Goal: Task Accomplishment & Management: Use online tool/utility

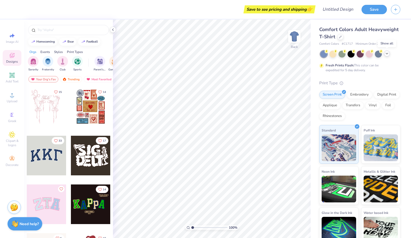
click at [386, 54] on icon at bounding box center [386, 53] width 4 height 4
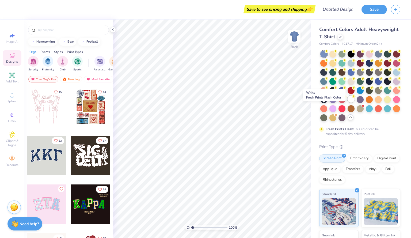
click at [347, 102] on div at bounding box center [350, 98] width 7 height 7
click at [369, 52] on div at bounding box center [368, 53] width 7 height 7
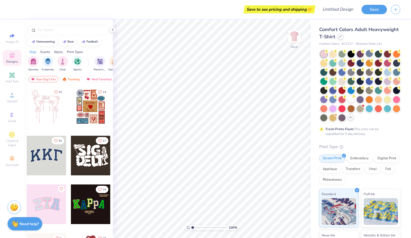
click at [343, 37] on div at bounding box center [340, 36] width 6 height 6
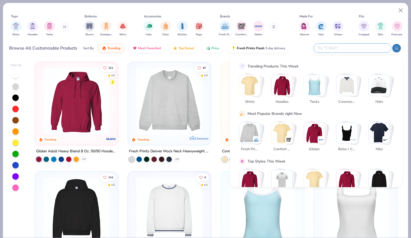
click at [352, 49] on input "text" at bounding box center [352, 48] width 70 height 6
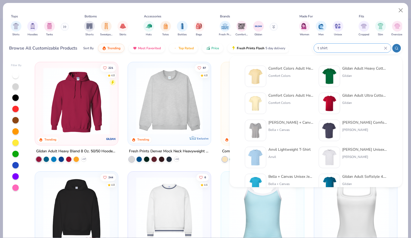
type input "t shirt"
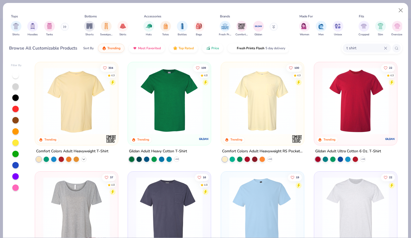
click at [82, 157] on icon at bounding box center [84, 159] width 4 height 4
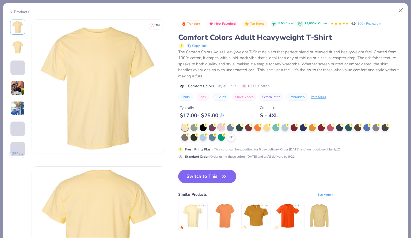
click at [221, 128] on div at bounding box center [221, 126] width 7 height 7
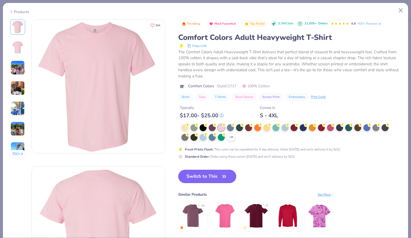
click at [19, 23] on img at bounding box center [17, 27] width 13 height 13
click at [198, 176] on button "Switch to This" at bounding box center [207, 175] width 58 height 13
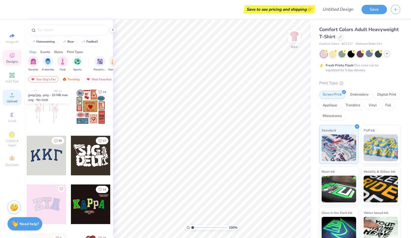
click at [15, 101] on span "Upload" at bounding box center [12, 101] width 11 height 4
click at [11, 100] on span "Upload" at bounding box center [12, 101] width 11 height 4
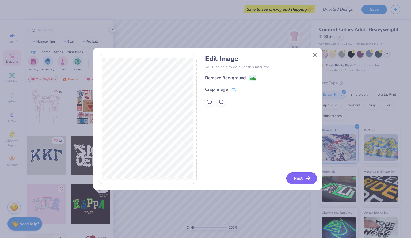
click at [303, 177] on button "Next" at bounding box center [301, 178] width 31 height 12
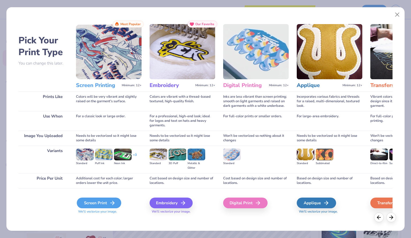
click at [112, 201] on icon at bounding box center [112, 202] width 6 height 6
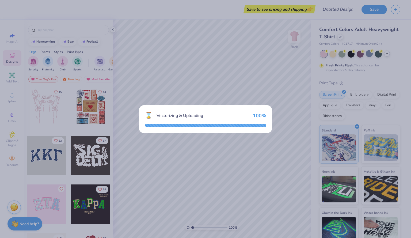
click at [171, 114] on div "Vectorizing & Uploading" at bounding box center [202, 115] width 92 height 6
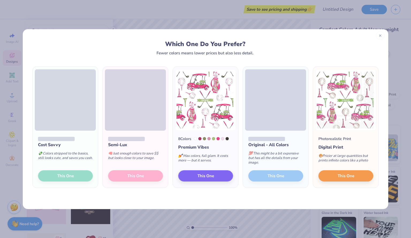
click at [381, 34] on icon at bounding box center [380, 36] width 4 height 4
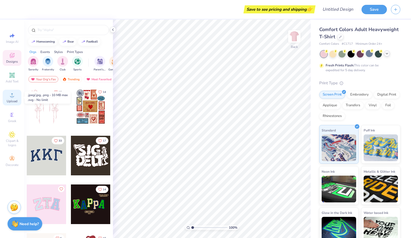
click at [10, 99] on span "Upload" at bounding box center [12, 101] width 11 height 4
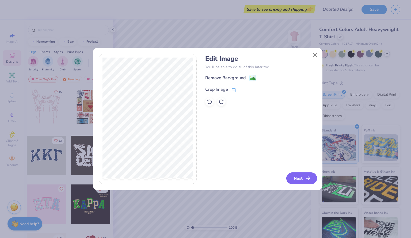
click at [308, 175] on icon "button" at bounding box center [307, 178] width 6 height 6
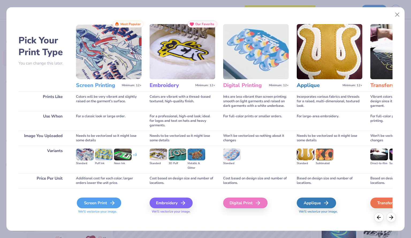
click at [108, 198] on div "Screen Print" at bounding box center [99, 202] width 44 height 11
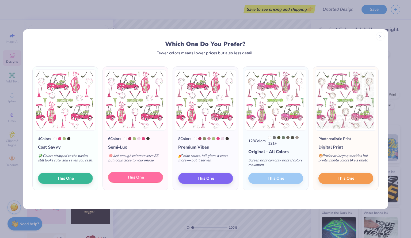
click at [147, 180] on button "This One" at bounding box center [135, 177] width 55 height 11
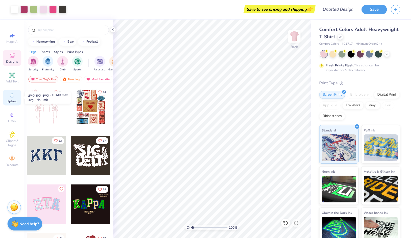
click at [10, 101] on span "Upload" at bounding box center [12, 101] width 11 height 4
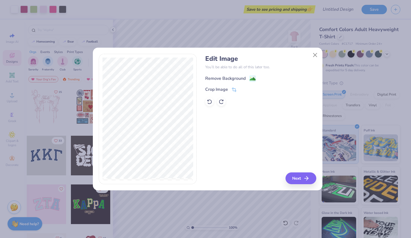
click at [253, 78] on image at bounding box center [252, 79] width 6 height 6
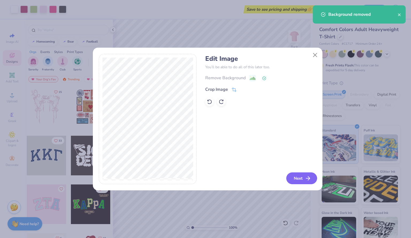
click at [297, 177] on button "Next" at bounding box center [301, 178] width 31 height 12
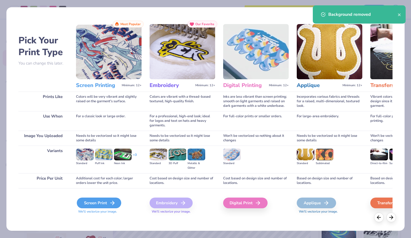
click at [103, 199] on div "Screen Print" at bounding box center [99, 202] width 44 height 11
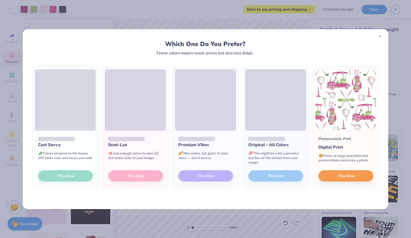
click at [140, 174] on div "Semi-Lux 🧠 Just enough colors to save $$ but looks close to your image. This One" at bounding box center [135, 158] width 65 height 57
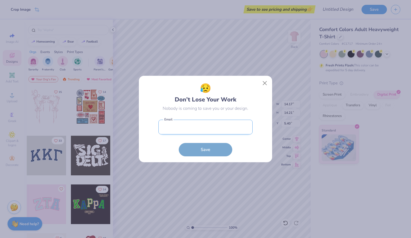
click at [211, 128] on body "Crop Image Save to see pricing and shipping 👉 Design Title Save Image AI Design…" at bounding box center [205, 119] width 411 height 238
type input "7.76"
type input "7.78"
type input "11.82"
click at [263, 82] on button "Close" at bounding box center [265, 83] width 10 height 10
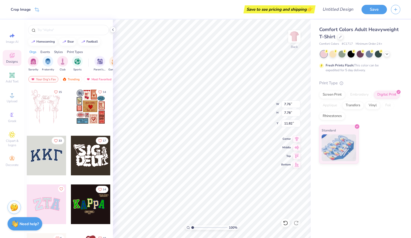
type input "14.17"
type input "13.73"
type input "5.64"
type input "3.83"
type input "12.41"
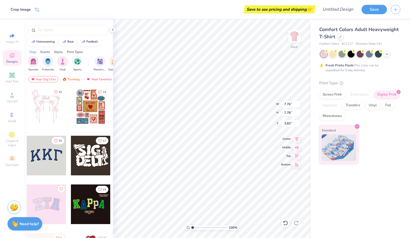
type input "12.44"
type input "3.41"
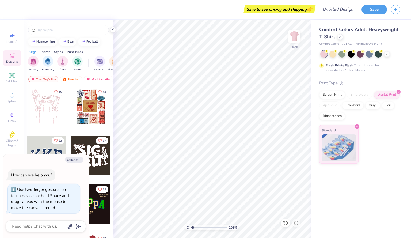
type input "1.03127194509069"
type textarea "x"
type input "1.41149457344737"
type textarea "x"
type input "1.41149457344737"
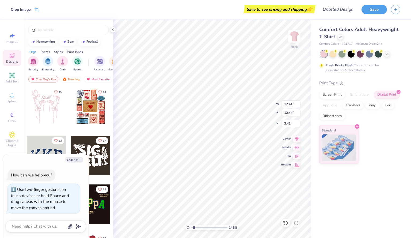
type textarea "x"
type input "1.41149457344737"
type textarea "x"
type input "1.41149457344737"
type textarea "x"
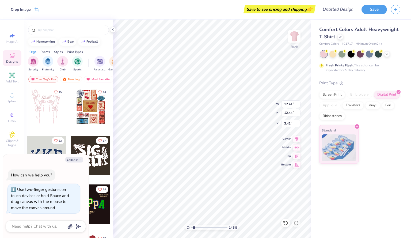
type input "1.41149457344737"
type textarea "x"
type input "1.41149457344737"
type textarea "x"
type input "1.41149457344737"
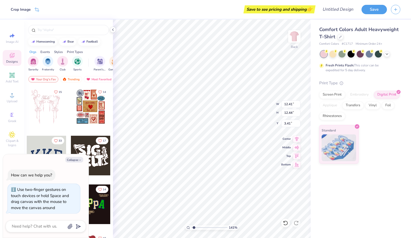
type textarea "x"
type input "3.14"
type input "1.41149457344737"
type textarea "x"
type input "1"
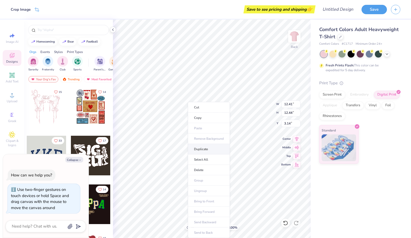
click at [200, 147] on li "Duplicate" at bounding box center [209, 149] width 42 height 10
type textarea "x"
type input "4.14"
click at [112, 29] on icon at bounding box center [113, 30] width 4 height 4
type textarea "x"
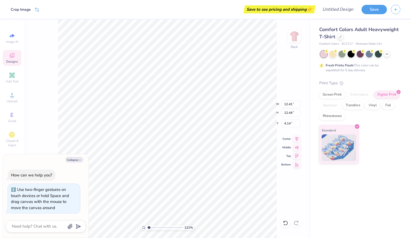
type input "1.23586670646797"
type textarea "x"
type input "5.14"
type input "5.15"
type input "11.43"
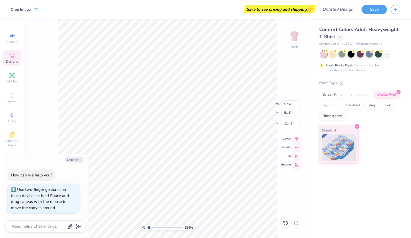
type textarea "x"
type input "15.58"
type textarea "x"
type input "12.41"
type input "12.44"
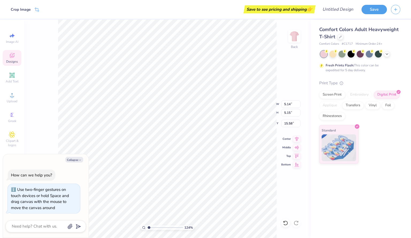
type input "3.14"
type textarea "x"
type input "1"
type textarea "x"
type input "1.02473204792151"
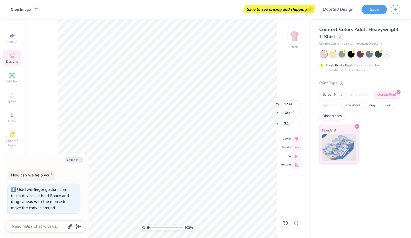
type textarea "x"
type input "1"
type textarea "x"
type input "10.30"
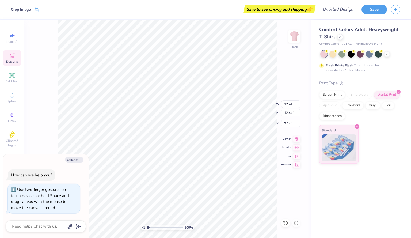
type input "10.33"
click at [78, 160] on button "Collapse" at bounding box center [74, 160] width 18 height 6
type textarea "x"
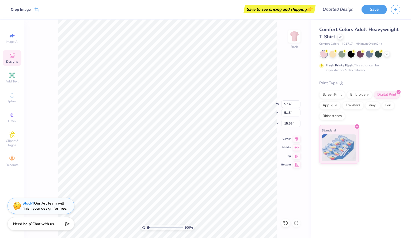
type input "3.59"
type input "11.16"
type input "11.18"
type input "3.00"
click at [196, 165] on li "Delete" at bounding box center [208, 170] width 42 height 10
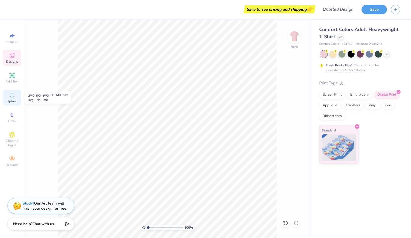
click at [10, 95] on icon at bounding box center [12, 95] width 6 height 6
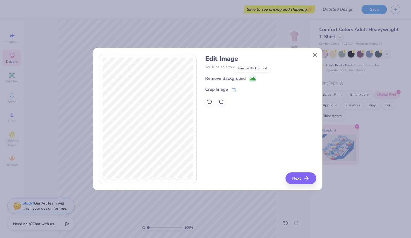
click at [249, 79] on image at bounding box center [252, 79] width 6 height 6
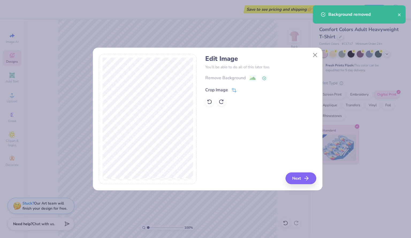
click at [233, 88] on icon at bounding box center [233, 90] width 5 height 5
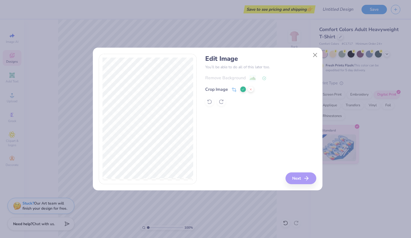
click at [310, 179] on div "Edit Image You’ll be able to do all of this later too. Remove Background Crop I…" at bounding box center [260, 119] width 111 height 130
click at [305, 176] on div "Edit Image You’ll be able to do all of this later too. Remove Background Crop I…" at bounding box center [260, 119] width 111 height 130
click at [301, 178] on div "Edit Image You’ll be able to do all of this later too. Remove Background Crop I…" at bounding box center [260, 119] width 111 height 130
click at [297, 150] on div "Edit Image You’ll be able to do all of this later too. Remove Background Crop I…" at bounding box center [260, 119] width 111 height 130
click at [302, 178] on div "Edit Image You’ll be able to do all of this later too. Remove Background Crop I…" at bounding box center [260, 119] width 111 height 130
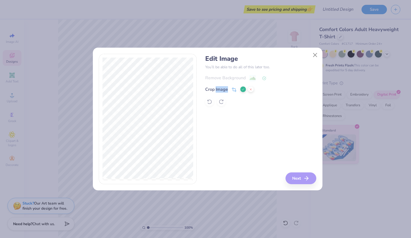
click at [302, 178] on div "Edit Image You’ll be able to do all of this later too. Remove Background Crop I…" at bounding box center [260, 119] width 111 height 130
click at [274, 146] on div "Edit Image You’ll be able to do all of this later too. Remove Background Crop I…" at bounding box center [260, 119] width 111 height 130
drag, startPoint x: 300, startPoint y: 125, endPoint x: 283, endPoint y: 141, distance: 22.3
click at [283, 141] on div "Edit Image You’ll be able to do all of this later too. Remove Background Crop I…" at bounding box center [260, 119] width 111 height 130
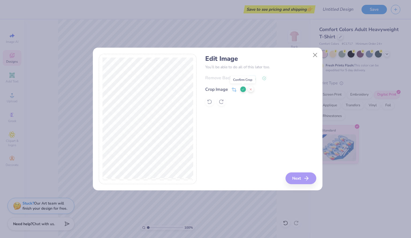
click at [243, 89] on icon at bounding box center [242, 89] width 3 height 3
click at [297, 178] on button "Next" at bounding box center [301, 178] width 31 height 12
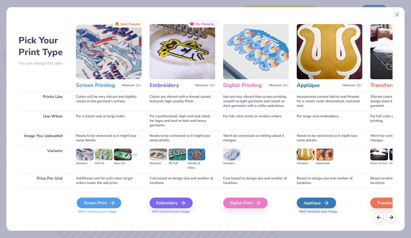
click at [112, 202] on icon at bounding box center [112, 202] width 6 height 6
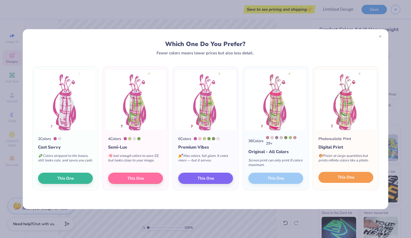
click at [346, 174] on button "This One" at bounding box center [345, 177] width 55 height 11
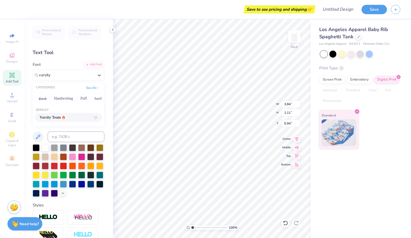
type input "varsity"
type input "3.81"
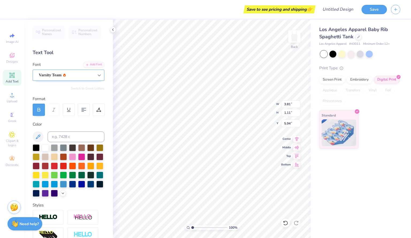
click at [94, 75] on div at bounding box center [99, 75] width 10 height 10
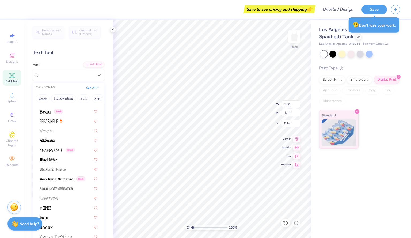
scroll to position [249, 0]
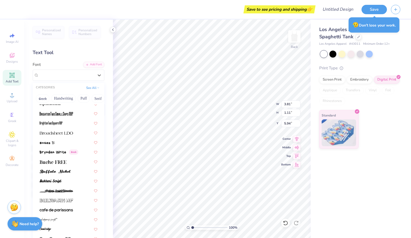
scroll to position [444, 0]
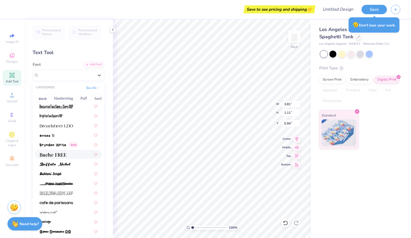
click at [68, 151] on div at bounding box center [69, 154] width 58 height 6
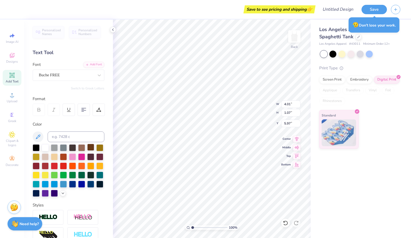
type input "4.01"
type input "1.07"
type input "5.97"
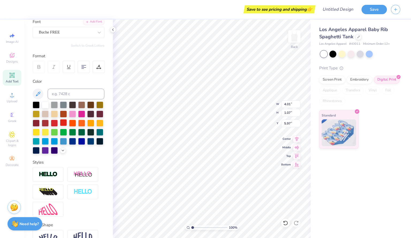
scroll to position [13, 0]
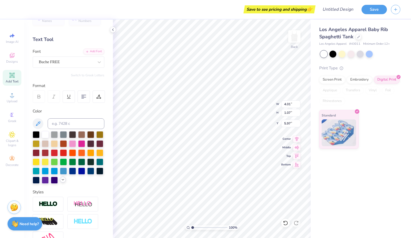
click at [61, 181] on icon at bounding box center [63, 179] width 4 height 4
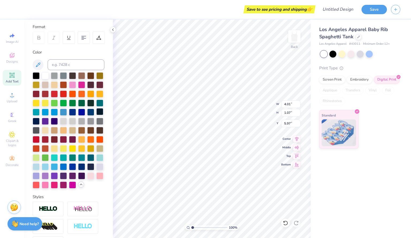
scroll to position [72, 0]
click at [49, 188] on div at bounding box center [45, 184] width 7 height 7
type textarea "T"
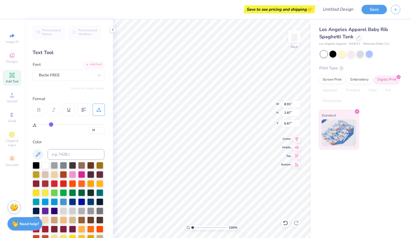
scroll to position [68, 0]
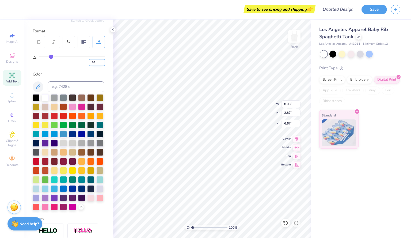
click at [97, 62] on input "16" at bounding box center [97, 62] width 16 height 7
click at [102, 61] on input "17" at bounding box center [97, 62] width 16 height 7
type input "16"
click at [102, 64] on input "16" at bounding box center [97, 62] width 16 height 7
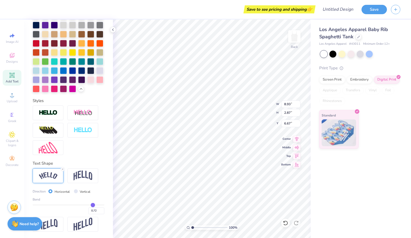
scroll to position [203, 0]
click at [62, 130] on div at bounding box center [48, 130] width 31 height 15
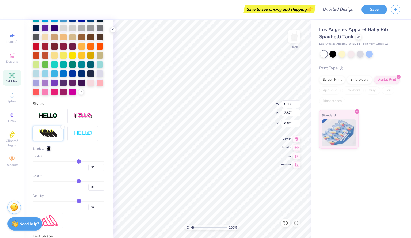
type input "7.10"
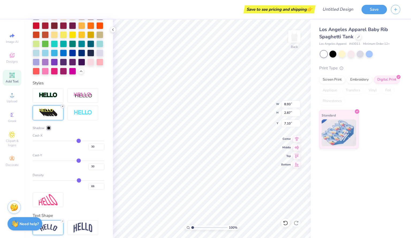
click at [62, 108] on icon at bounding box center [62, 106] width 3 height 3
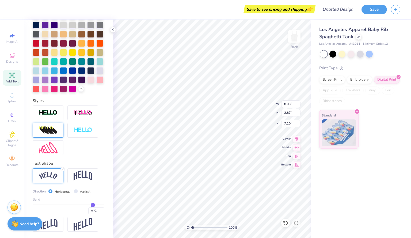
type input "6.87"
type input "2.21"
type input "2.77"
type input "5.82"
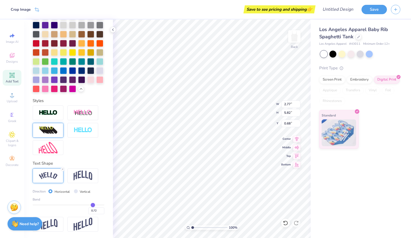
type input "1.62"
type input "6.87"
type input "2.21"
type input "1.37"
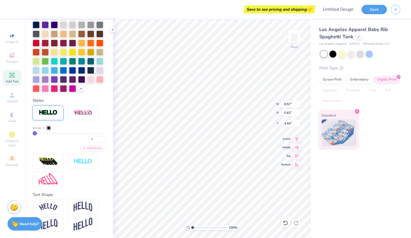
scroll to position [224, 0]
click at [81, 149] on div "Add Stroke" at bounding box center [92, 148] width 24 height 6
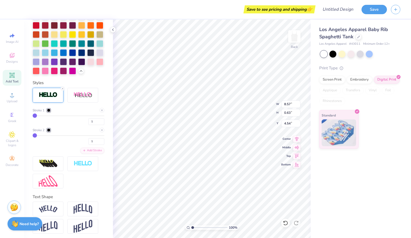
type input "2"
type input "5"
type input "7"
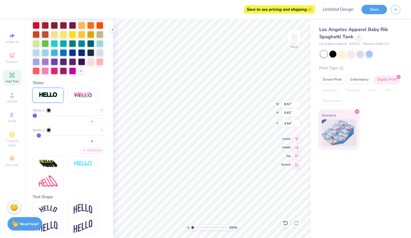
type input "7"
type input "8"
type input "9"
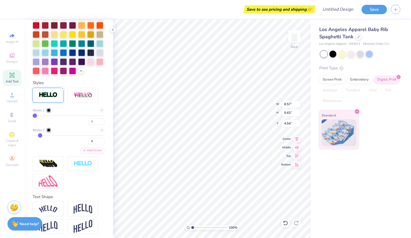
type input "8"
drag, startPoint x: 34, startPoint y: 152, endPoint x: 39, endPoint y: 153, distance: 5.4
type input "8"
click at [39, 136] on input "range" at bounding box center [69, 135] width 72 height 1
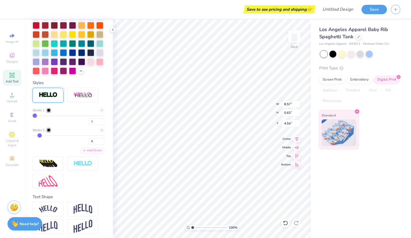
type input "8.66"
type input "0.72"
type input "4.50"
type input "6"
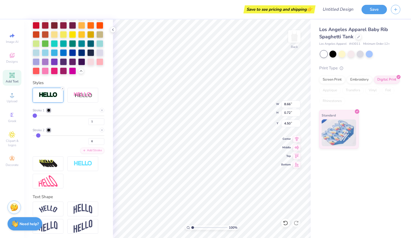
type input "5"
type input "4"
type input "2"
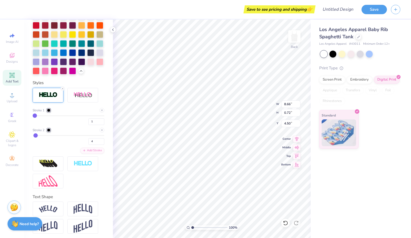
type input "2"
type input "1"
drag, startPoint x: 38, startPoint y: 154, endPoint x: 26, endPoint y: 154, distance: 11.8
type input "1"
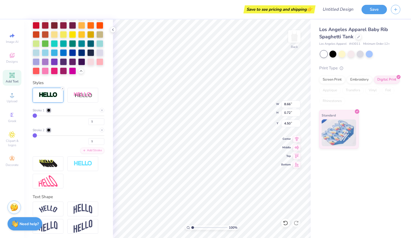
click at [33, 136] on input "range" at bounding box center [69, 135] width 72 height 1
type input "8.57"
type input "0.63"
type input "4.54"
click at [100, 132] on icon at bounding box center [101, 129] width 3 height 3
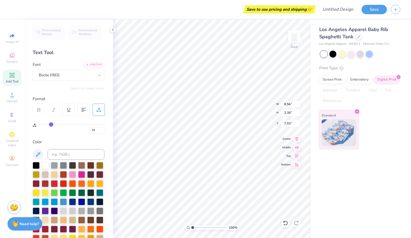
scroll to position [203, 0]
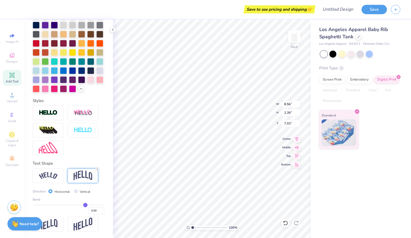
click at [97, 169] on line at bounding box center [97, 169] width 2 height 2
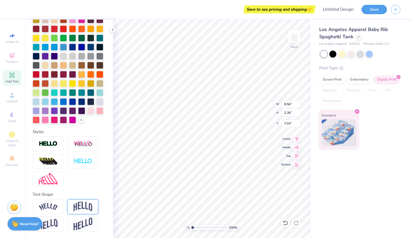
type input "0.62"
type input "7.92"
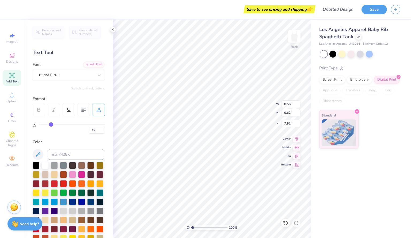
scroll to position [0, 0]
click at [190, 168] on li "Delete" at bounding box center [200, 170] width 42 height 10
click at [13, 55] on icon at bounding box center [12, 55] width 6 height 6
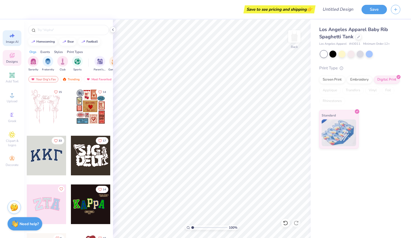
click at [13, 38] on icon at bounding box center [12, 35] width 6 height 6
select select "4"
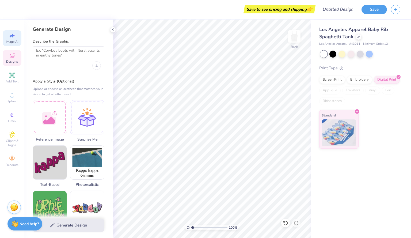
click at [14, 54] on icon at bounding box center [14, 54] width 2 height 2
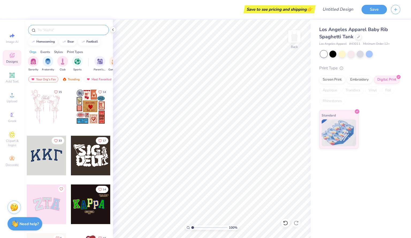
click at [44, 29] on input "text" at bounding box center [71, 29] width 68 height 5
type input "DADS WEEKEND"
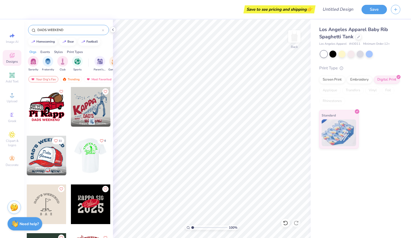
click at [71, 155] on div at bounding box center [51, 156] width 40 height 40
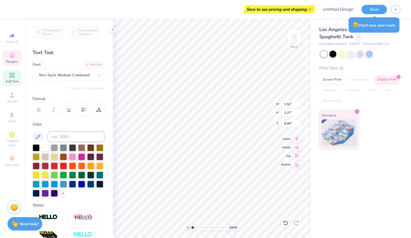
scroll to position [4, 1]
click at [266, 109] on div "100 % Back W 1.52 1.52 " H 1.27 1.27 " Y 5.44 5.44 " Center Middle Top Bottom" at bounding box center [212, 129] width 198 height 218
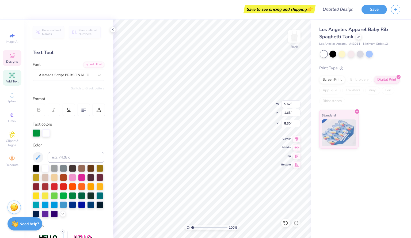
type input "5.62"
type input "1.63"
type input "8.30"
click at [10, 57] on icon at bounding box center [12, 55] width 6 height 6
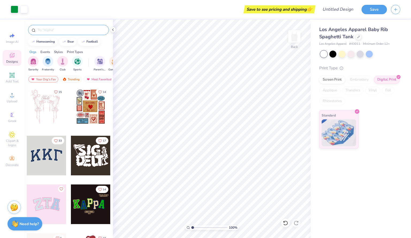
click at [61, 30] on input "text" at bounding box center [71, 29] width 68 height 5
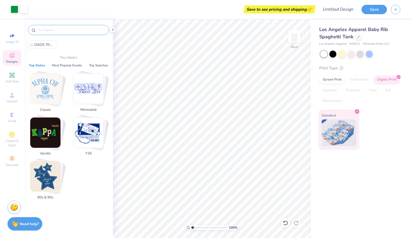
click at [47, 44] on span "DADS WEEKEND" at bounding box center [43, 44] width 19 height 5
type input "DADS WEEKEND"
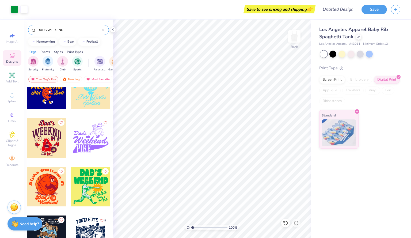
scroll to position [899, 0]
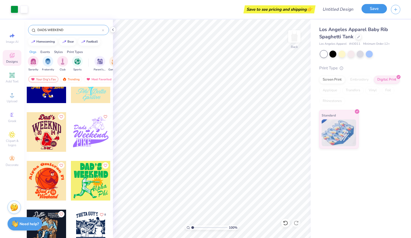
click at [372, 8] on button "Save" at bounding box center [373, 8] width 25 height 9
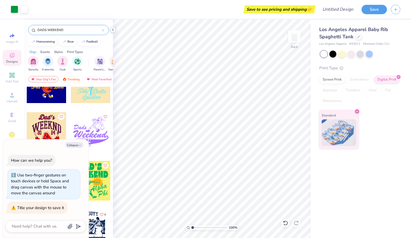
click at [113, 29] on polyline at bounding box center [112, 30] width 1 height 2
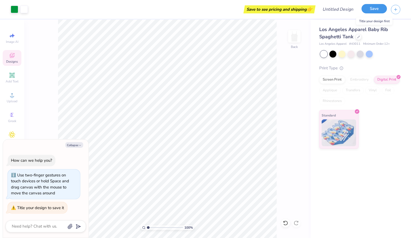
click at [370, 7] on button "Save" at bounding box center [373, 8] width 25 height 9
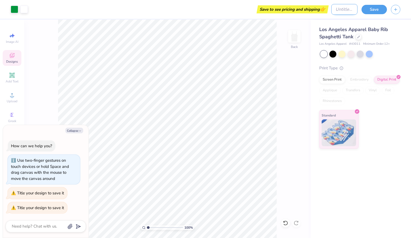
type textarea "x"
click at [333, 11] on input "Design Title" at bounding box center [344, 9] width 26 height 11
type input "D"
type textarea "x"
type input "DD"
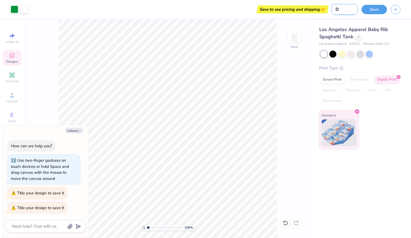
type textarea "x"
type input "DDS"
type textarea "x"
type input "DDS"
type textarea "x"
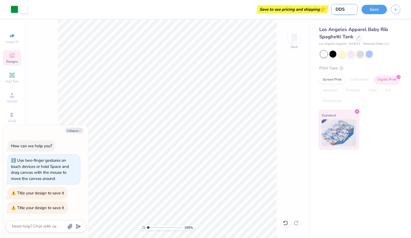
type input "DDS"
type textarea "x"
type input "DD"
type textarea "x"
type input "D"
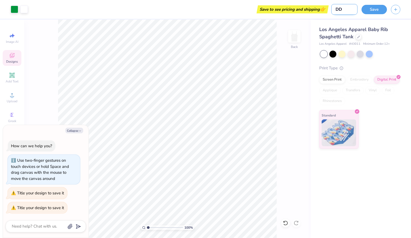
type textarea "x"
type input "Dd"
type textarea "x"
type input "Dds"
type textarea "x"
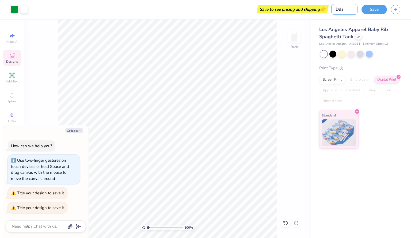
type input "Dd"
type textarea "x"
type input "D"
type textarea "x"
type input "Da"
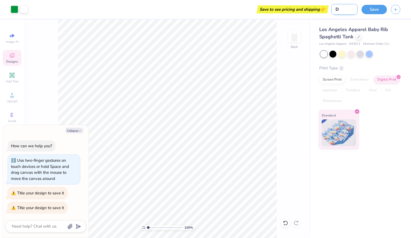
type textarea "x"
type input "Das"
type textarea "x"
type input "Dasd"
type textarea "x"
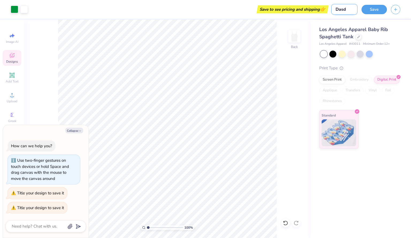
type input "Das"
type textarea "x"
type input "Da"
type textarea "x"
type input "Dad"
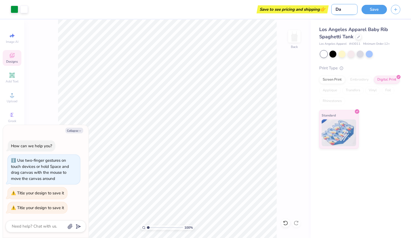
type textarea "x"
type input "Dads"
type textarea "x"
type input "Dads"
type textarea "x"
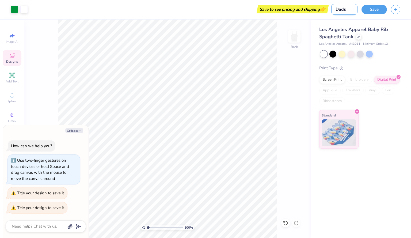
type input "Dads w"
type textarea "x"
type input "Dads we"
type textarea "x"
type input "Dads wee"
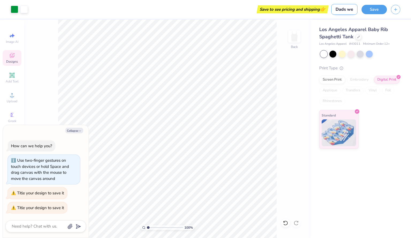
type textarea "x"
type input "Dads week"
type textarea "x"
type input "Dads weeke"
type textarea "x"
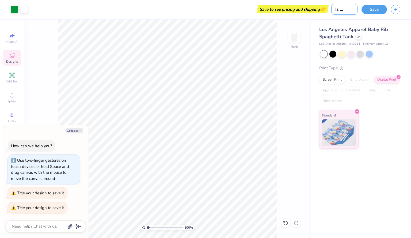
type input "Dads weeken"
type textarea "x"
type input "Dads weekend"
type textarea "x"
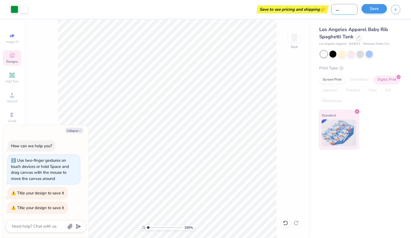
type input "Dads weekend"
click at [369, 11] on button "Save" at bounding box center [373, 8] width 25 height 9
type textarea "x"
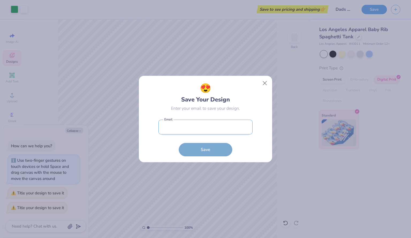
click at [203, 130] on input "email" at bounding box center [205, 126] width 94 height 15
type input "[EMAIL_ADDRESS][DOMAIN_NAME]"
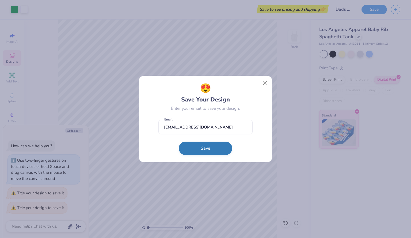
click at [204, 147] on button "Save" at bounding box center [205, 147] width 53 height 13
